Goal: Communication & Community: Connect with others

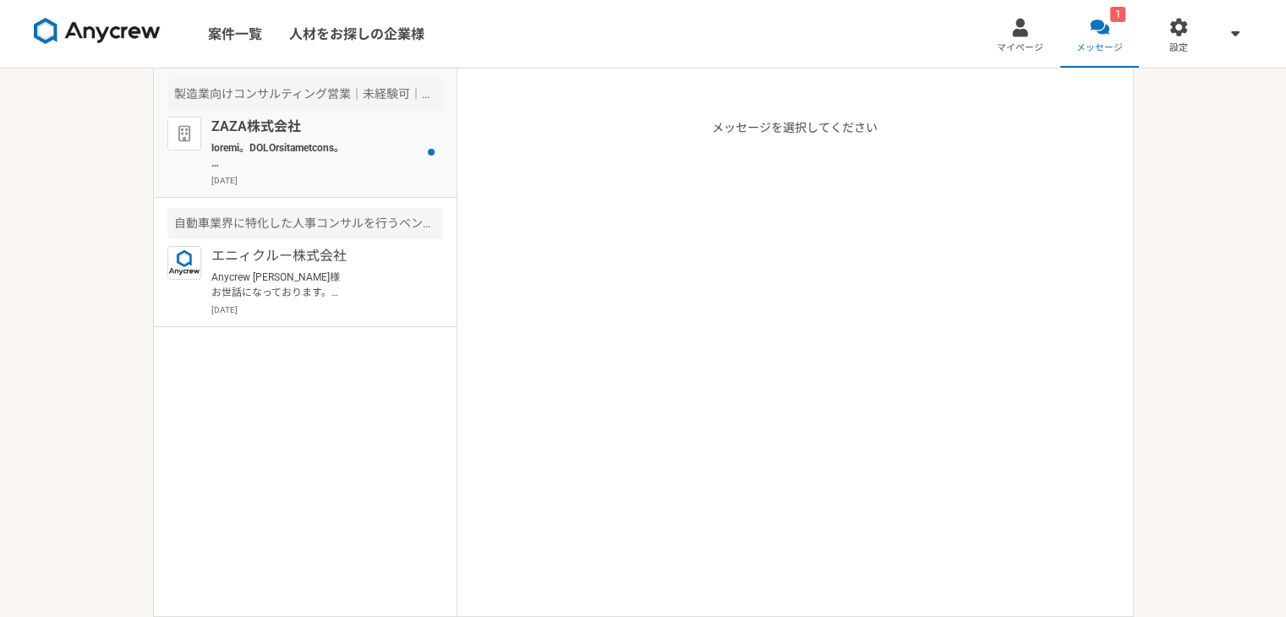
click at [353, 144] on p at bounding box center [315, 155] width 209 height 30
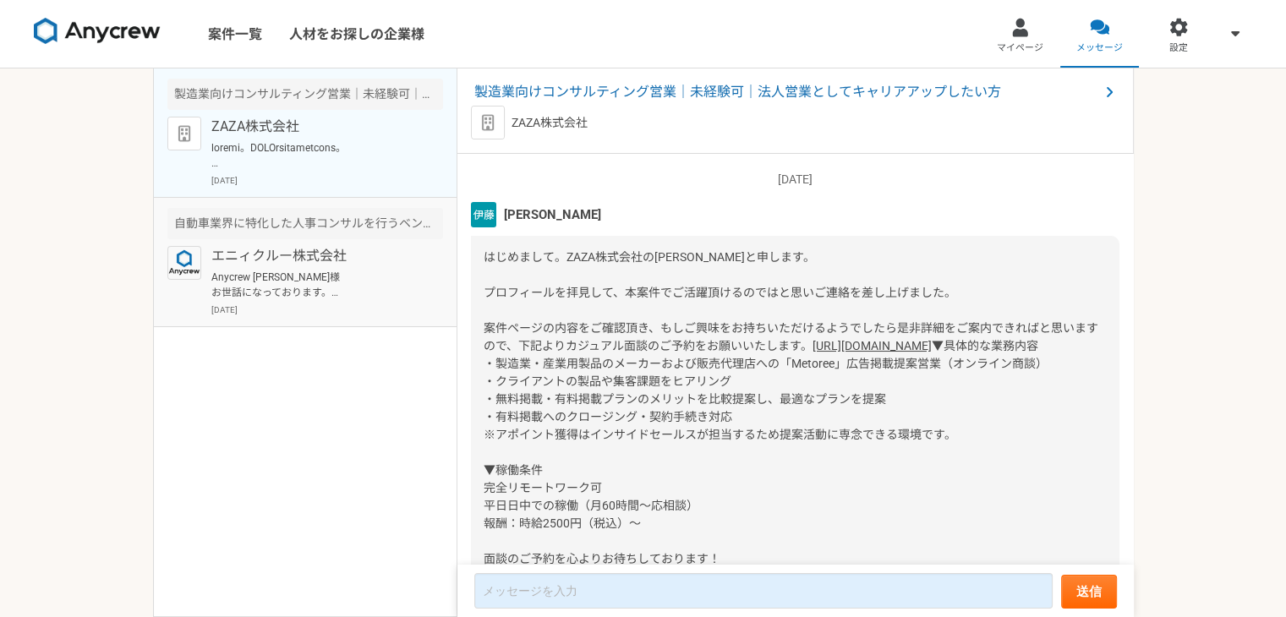
click at [320, 270] on p "Anycrew [PERSON_NAME]様 お世話になっております。 ご返信が遅くなり申し訳ありません。 先ほど、経歴書を送付させていただきました。 ご確認…" at bounding box center [315, 285] width 209 height 30
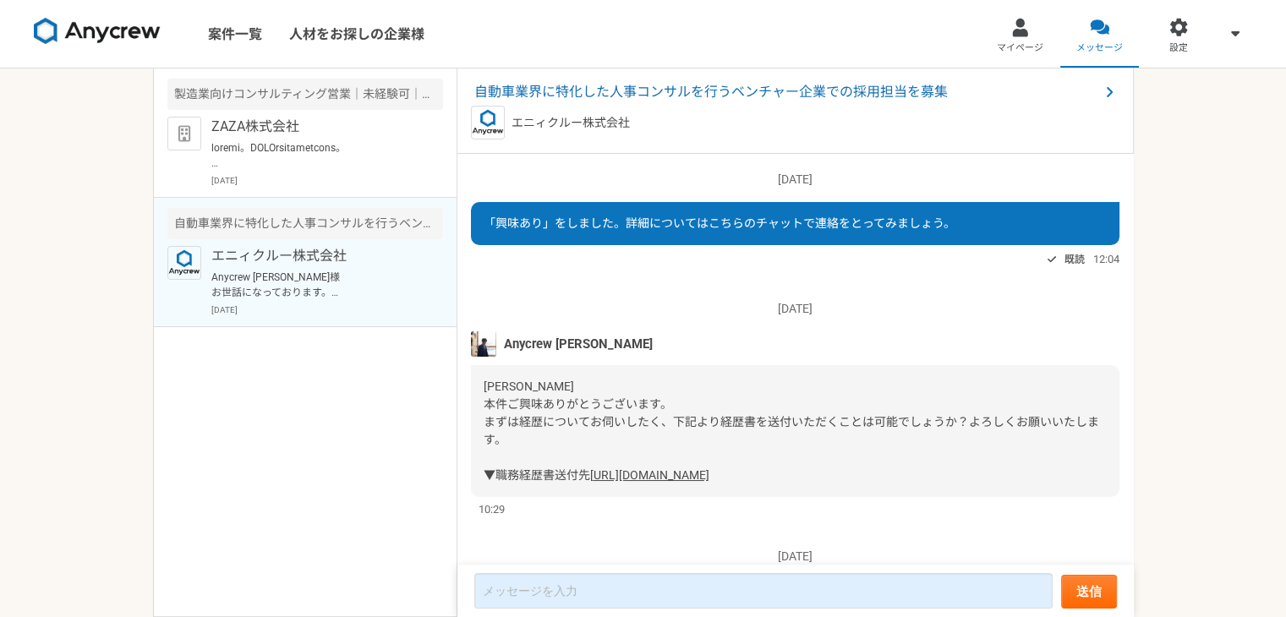
scroll to position [250, 0]
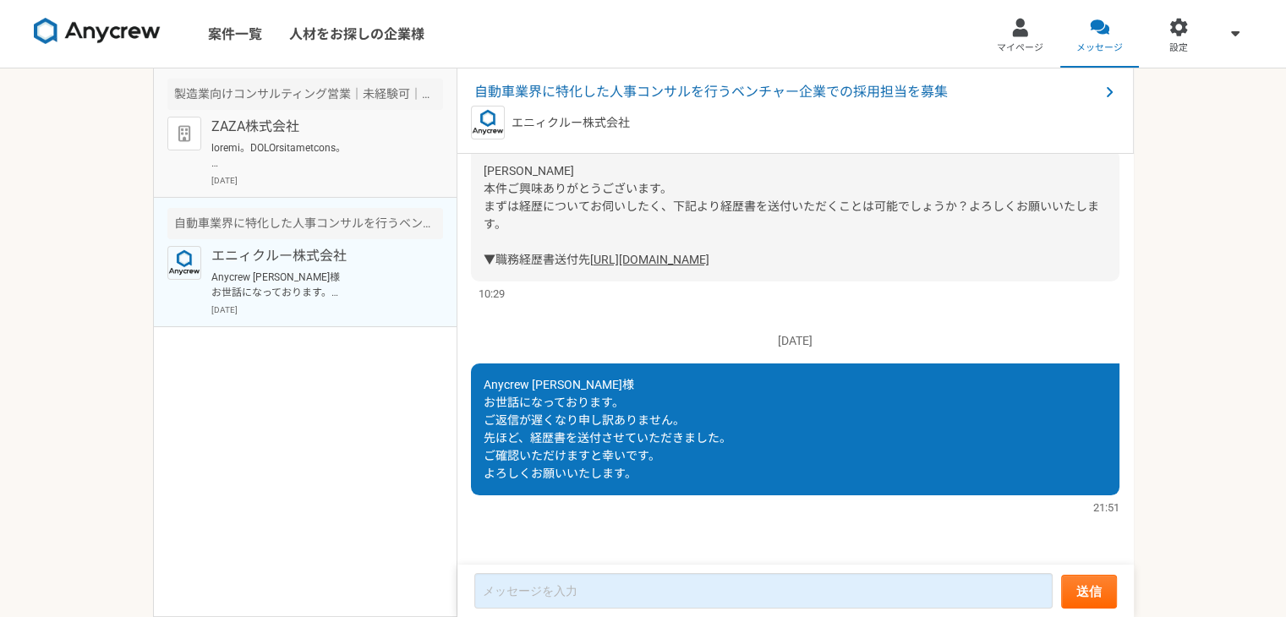
click at [304, 146] on p at bounding box center [315, 155] width 209 height 30
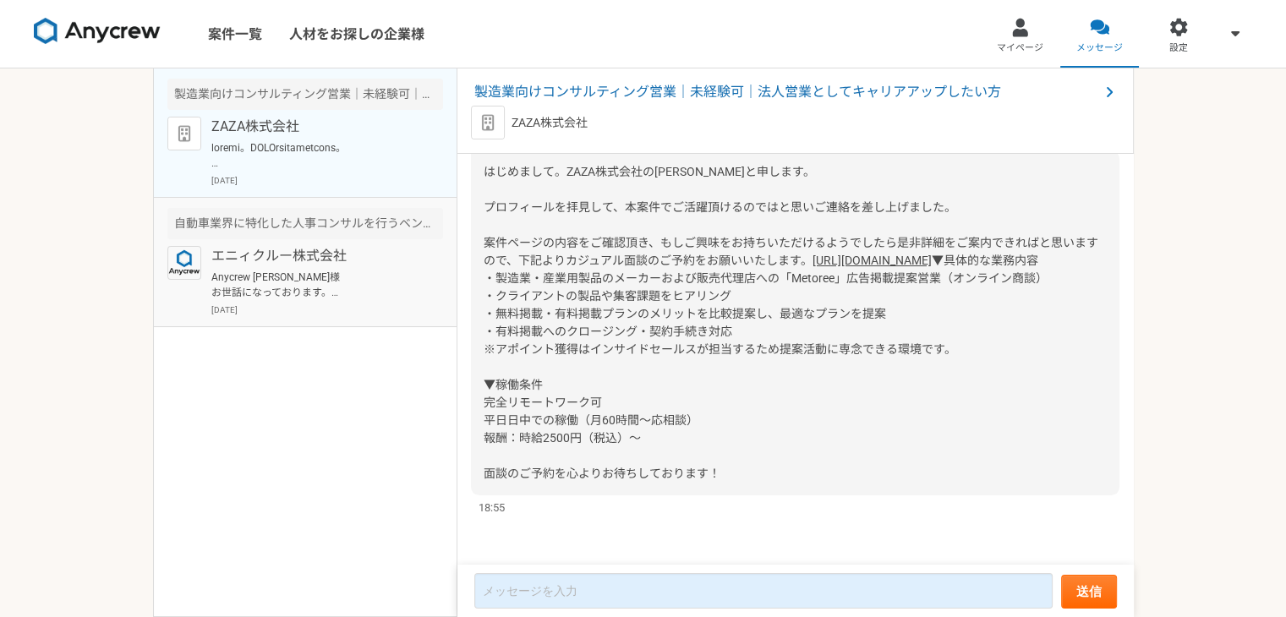
click at [417, 265] on p "エニィクルー株式会社" at bounding box center [315, 256] width 209 height 20
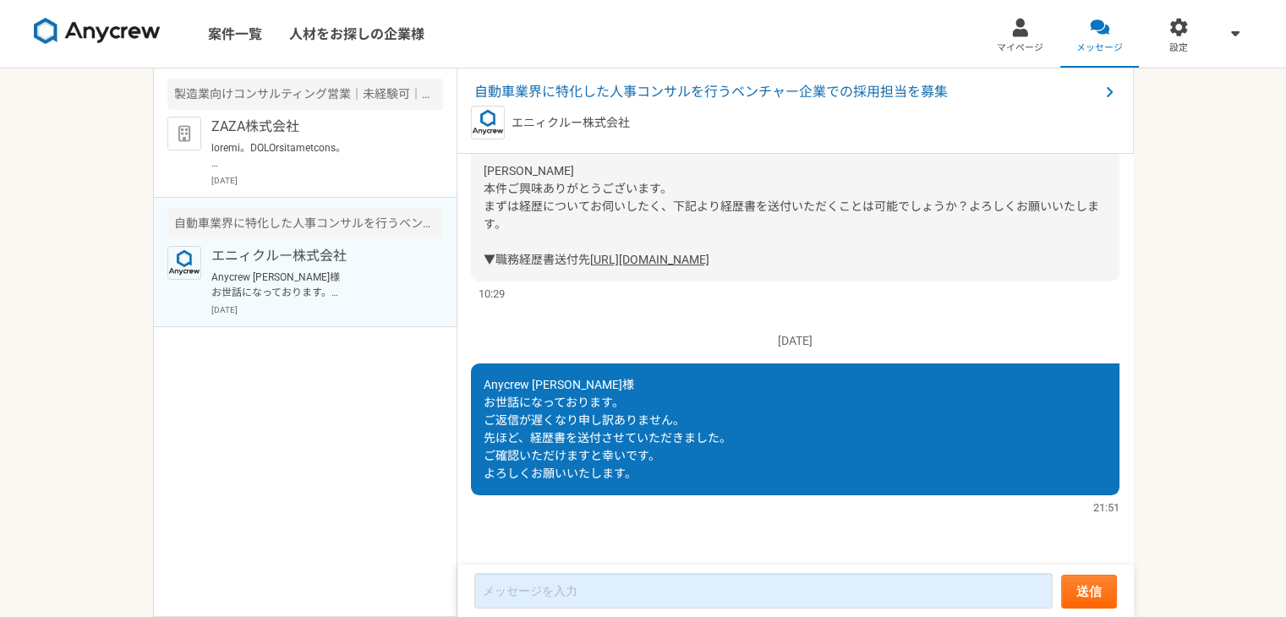
scroll to position [250, 0]
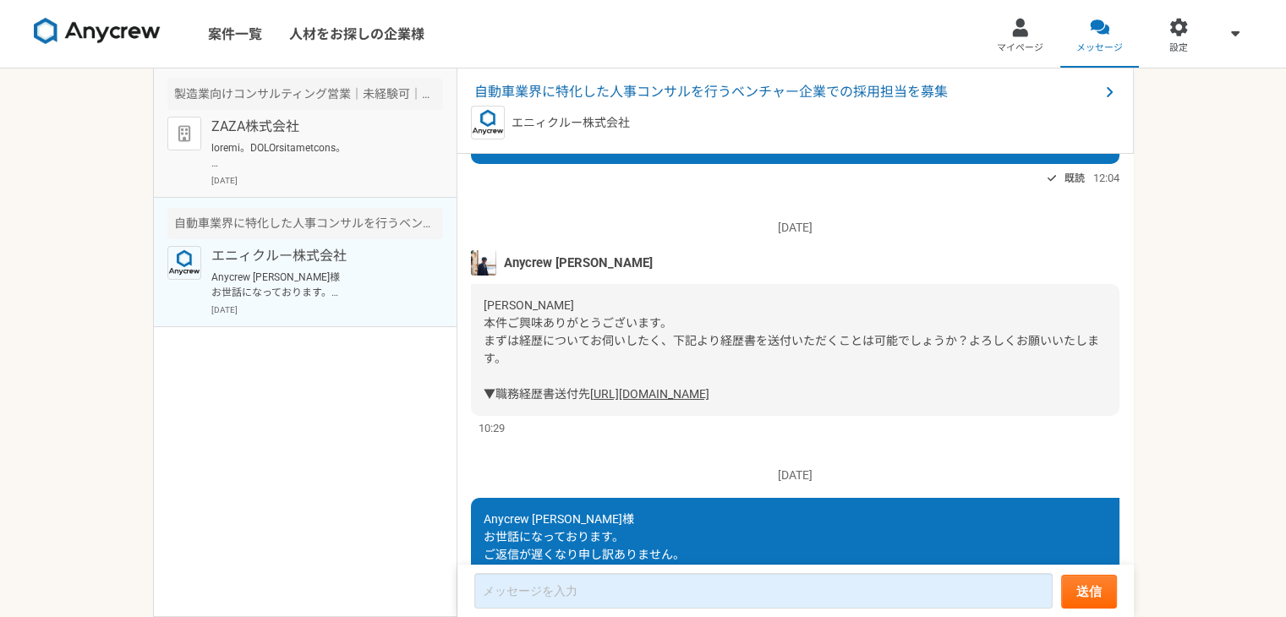
click at [397, 166] on p at bounding box center [315, 155] width 209 height 30
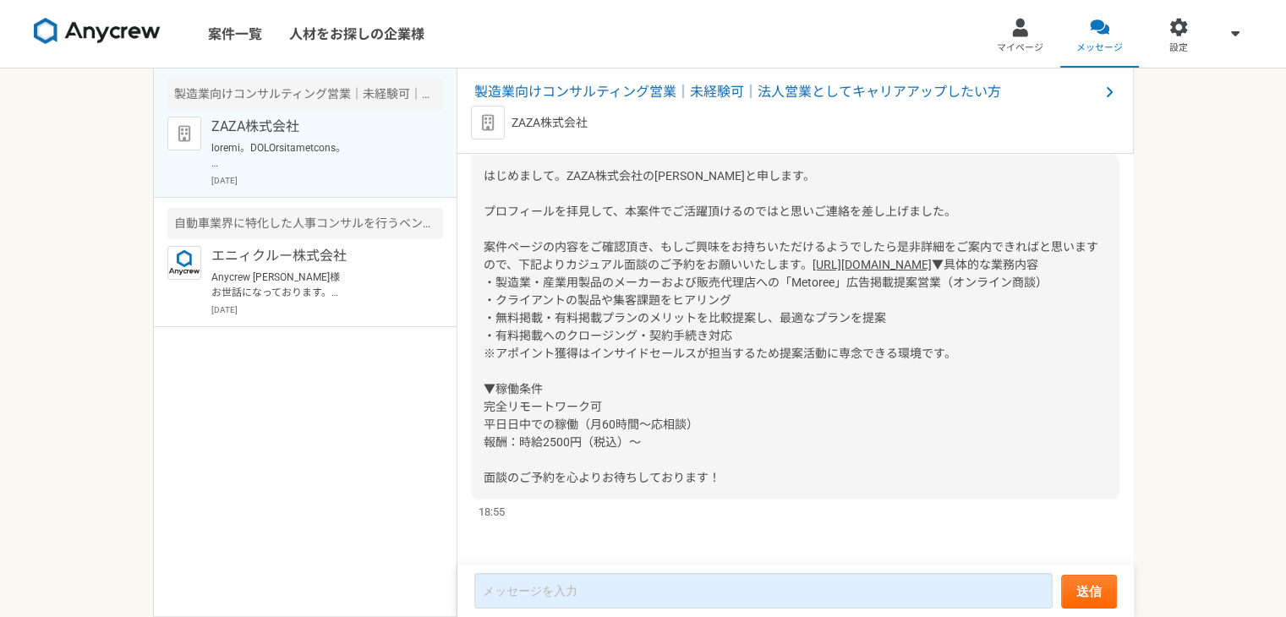
scroll to position [139, 0]
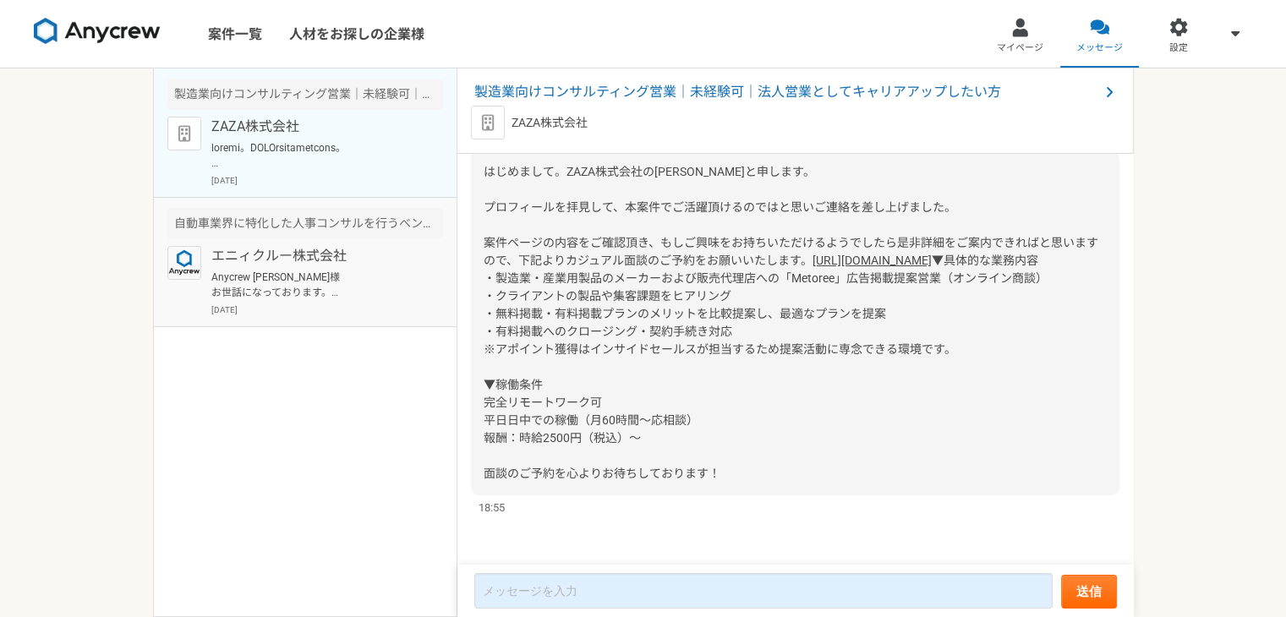
click at [332, 272] on p "Anycrew [PERSON_NAME]様 お世話になっております。 ご返信が遅くなり申し訳ありません。 先ほど、経歴書を送付させていただきました。 ご確認…" at bounding box center [315, 285] width 209 height 30
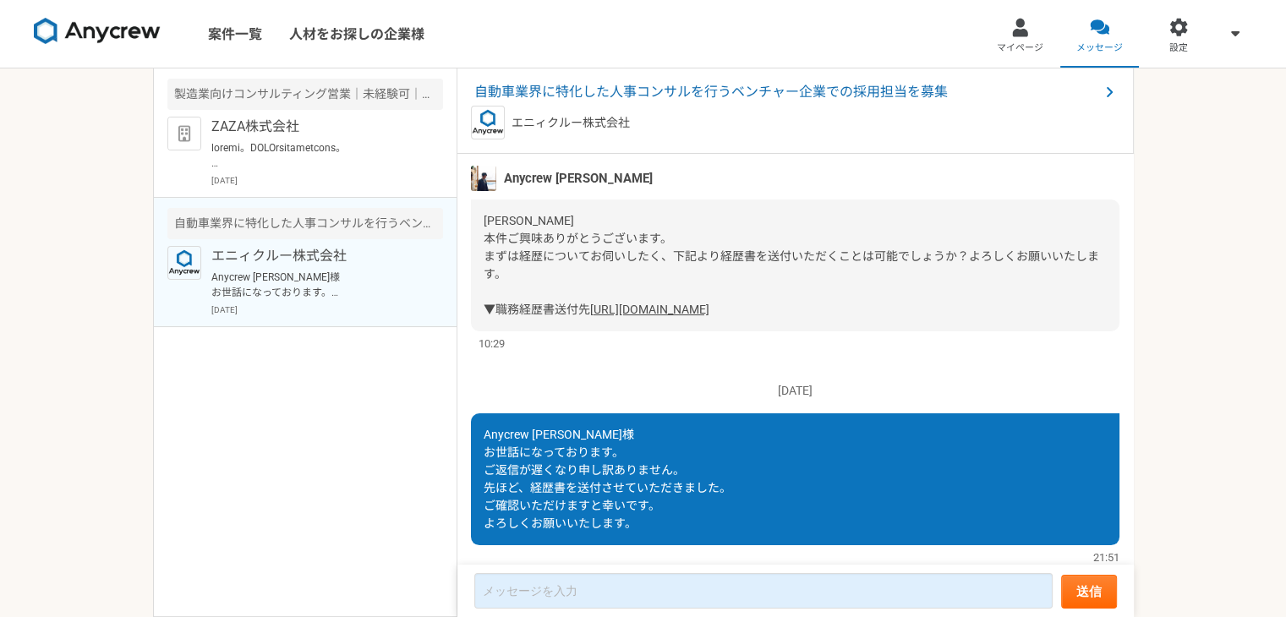
scroll to position [250, 0]
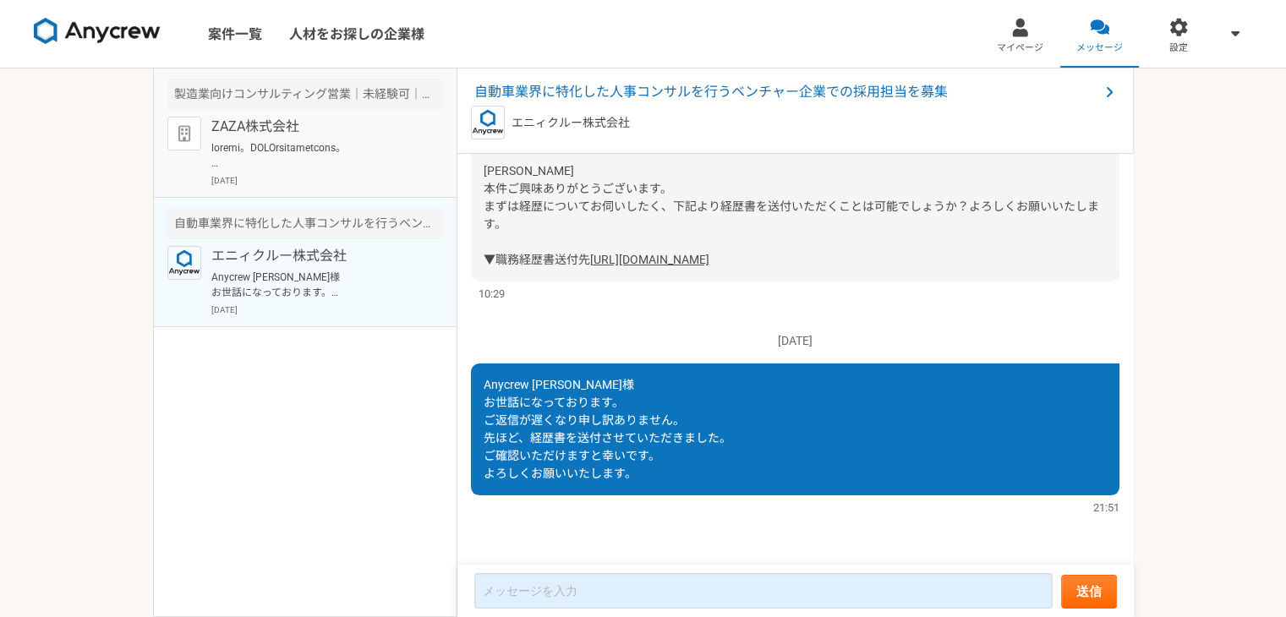
click at [264, 156] on p at bounding box center [315, 155] width 209 height 30
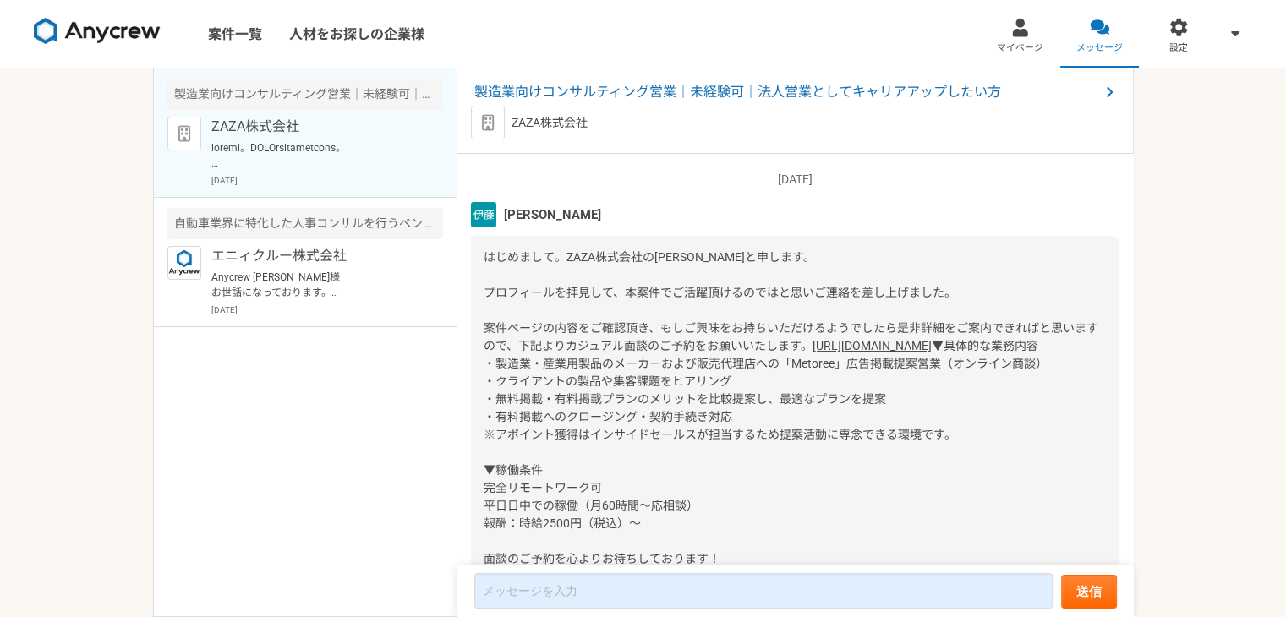
click at [140, 19] on img at bounding box center [97, 31] width 127 height 27
